Goal: Information Seeking & Learning: Learn about a topic

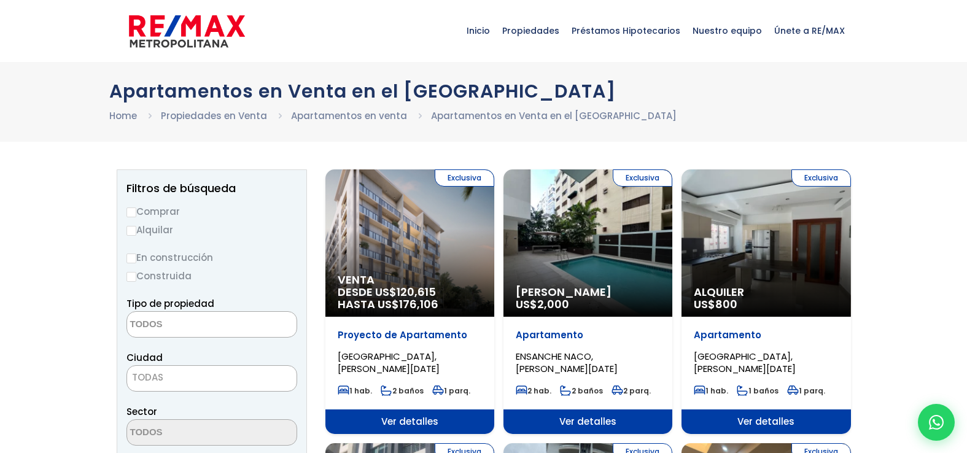
select select
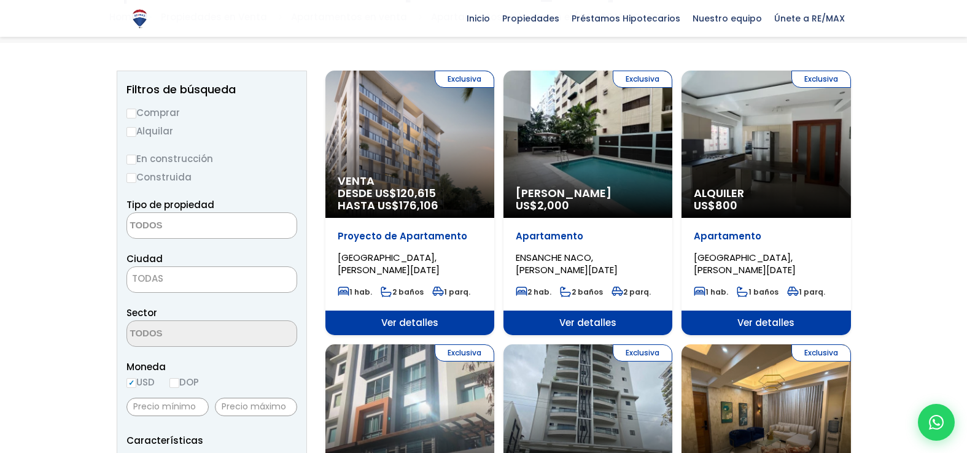
click at [967, 355] on html "X Inicio Propiedades Préstamos Hipotecarios Calculadora de préstamos Nuestro eq…" at bounding box center [483, 128] width 967 height 453
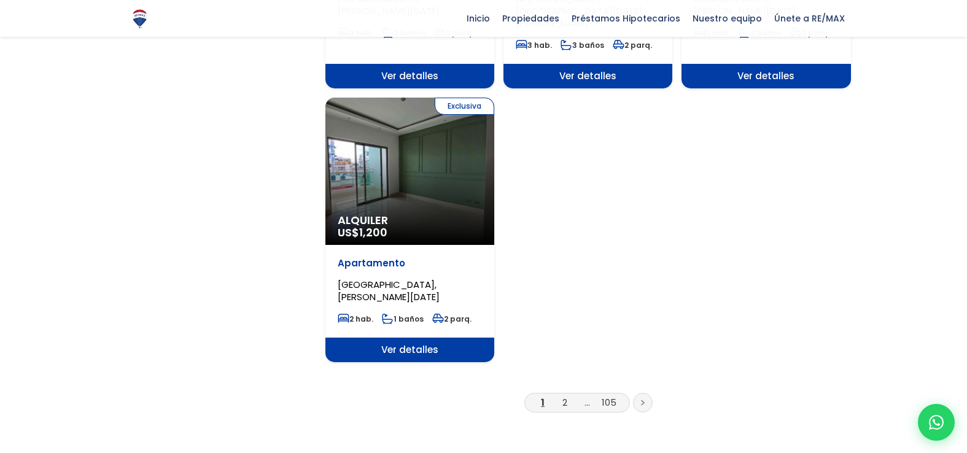
scroll to position [1523, 0]
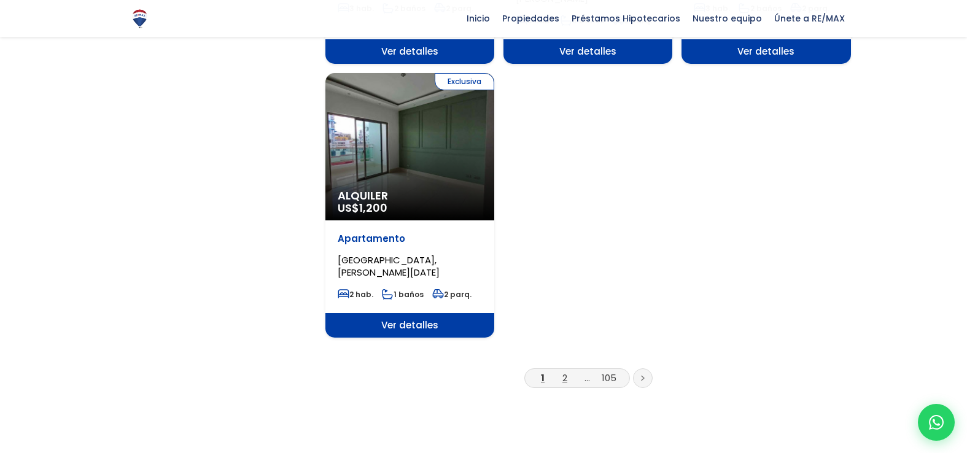
click at [564, 372] on link "2" at bounding box center [564, 378] width 5 height 13
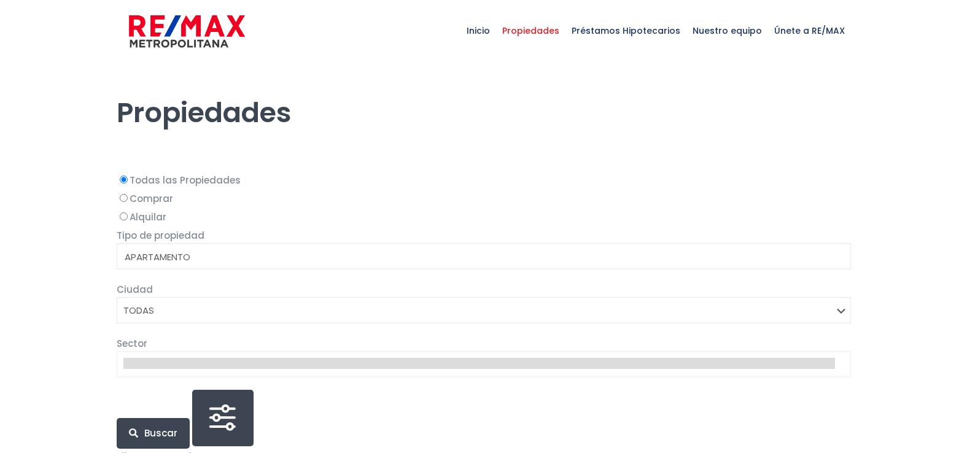
select select
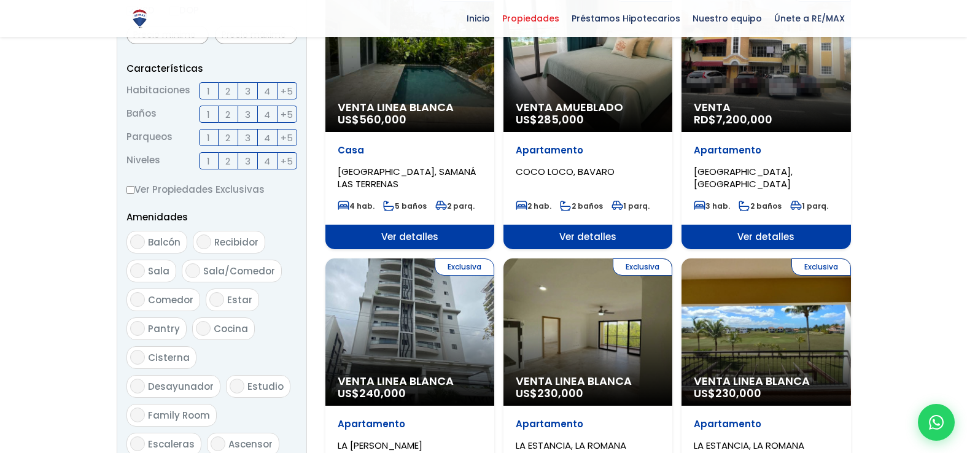
scroll to position [491, 0]
